Goal: Check status: Check status

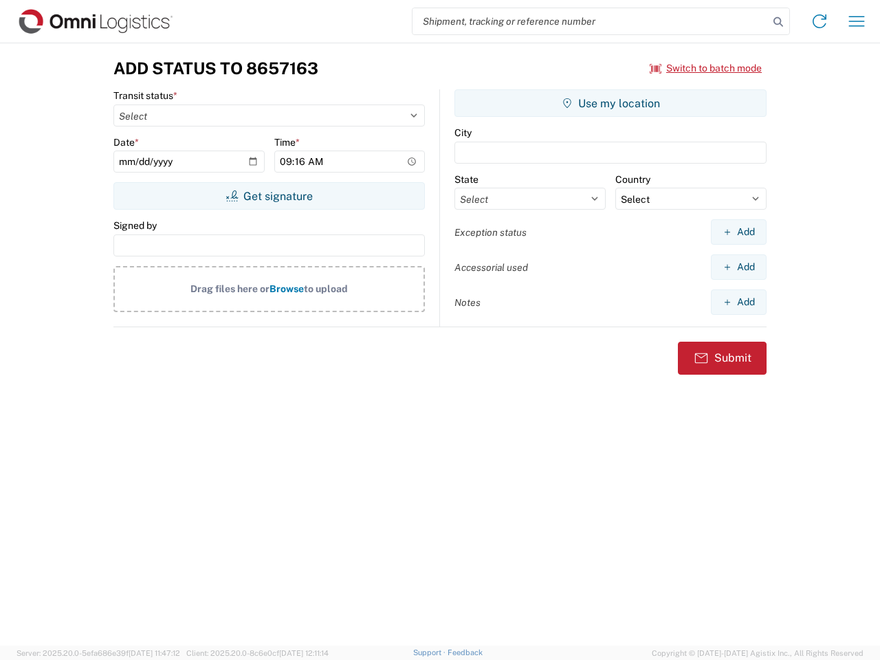
click at [591, 21] on input "search" at bounding box center [590, 21] width 356 height 26
click at [778, 22] on icon at bounding box center [778, 21] width 19 height 19
click at [819, 21] on icon at bounding box center [819, 21] width 22 height 22
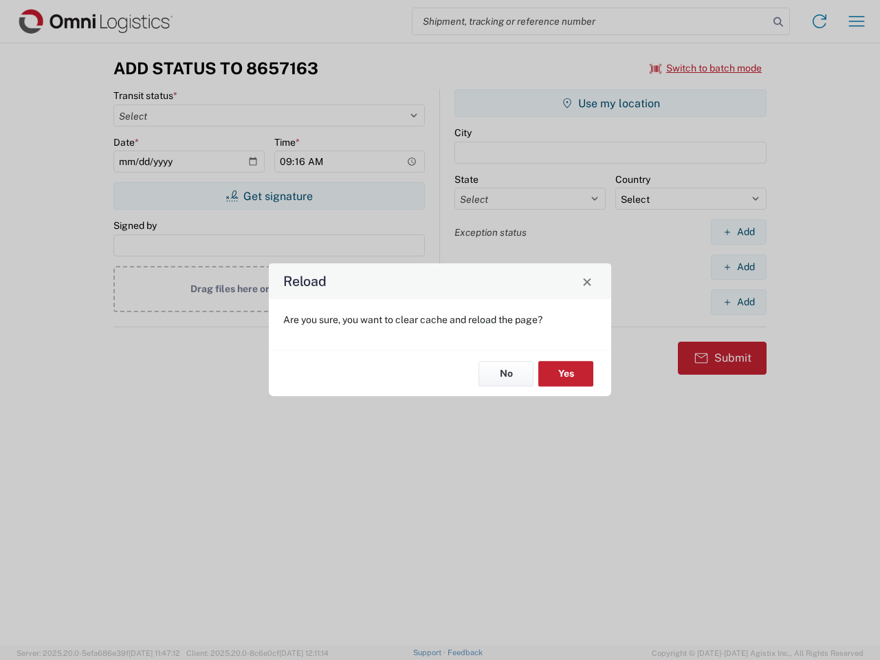
click at [706, 68] on div "Reload Are you sure, you want to clear cache and reload the page? No Yes" at bounding box center [440, 330] width 880 height 660
click at [269, 196] on div "Reload Are you sure, you want to clear cache and reload the page? No Yes" at bounding box center [440, 330] width 880 height 660
click at [610, 103] on div "Reload Are you sure, you want to clear cache and reload the page? No Yes" at bounding box center [440, 330] width 880 height 660
click at [738, 232] on div "Reload Are you sure, you want to clear cache and reload the page? No Yes" at bounding box center [440, 330] width 880 height 660
click at [738, 267] on div "Reload Are you sure, you want to clear cache and reload the page? No Yes" at bounding box center [440, 330] width 880 height 660
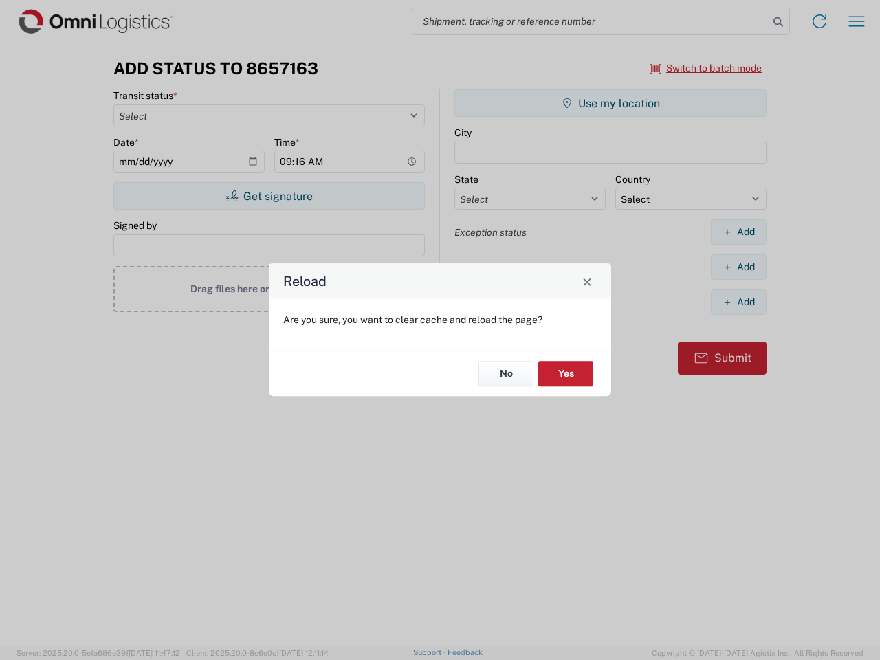
click at [738, 302] on div "Reload Are you sure, you want to clear cache and reload the page? No Yes" at bounding box center [440, 330] width 880 height 660
